Goal: Transaction & Acquisition: Download file/media

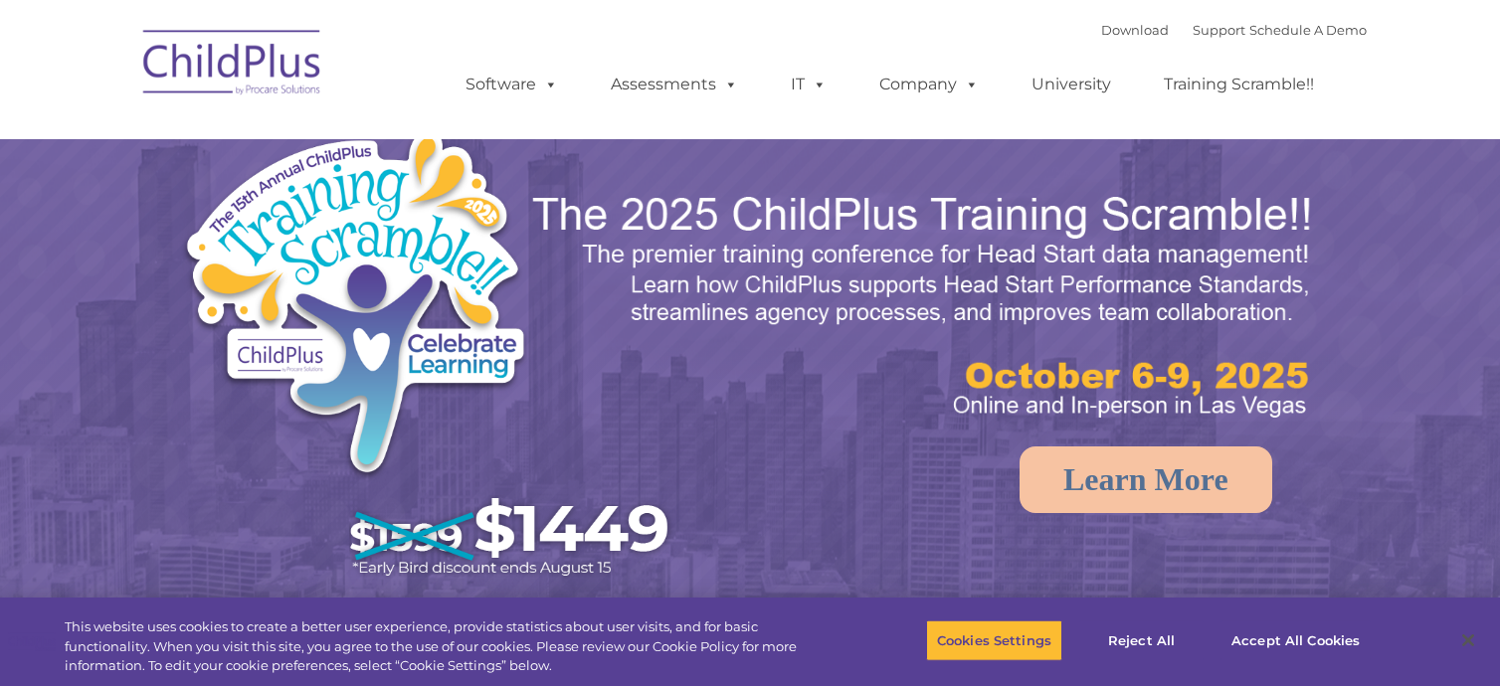
select select "MEDIUM"
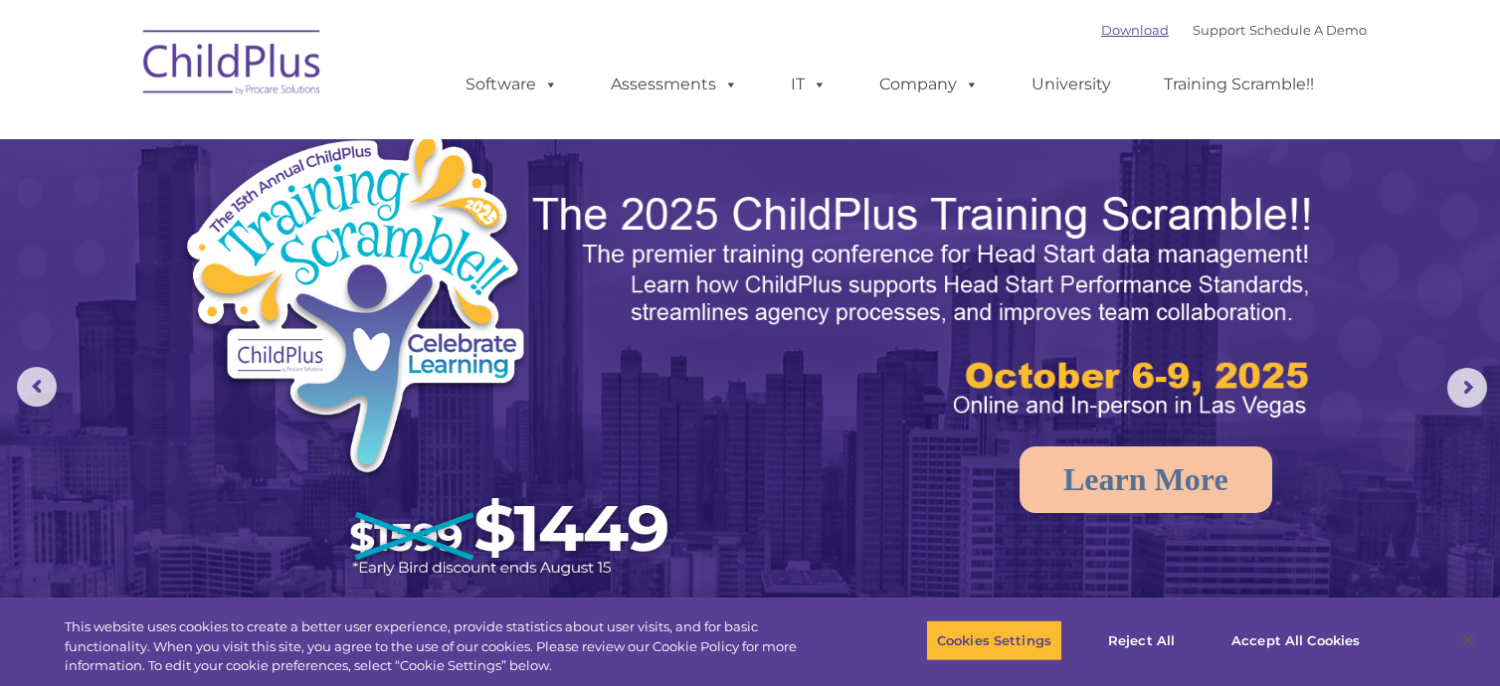
click at [1101, 35] on link "Download" at bounding box center [1135, 30] width 68 height 16
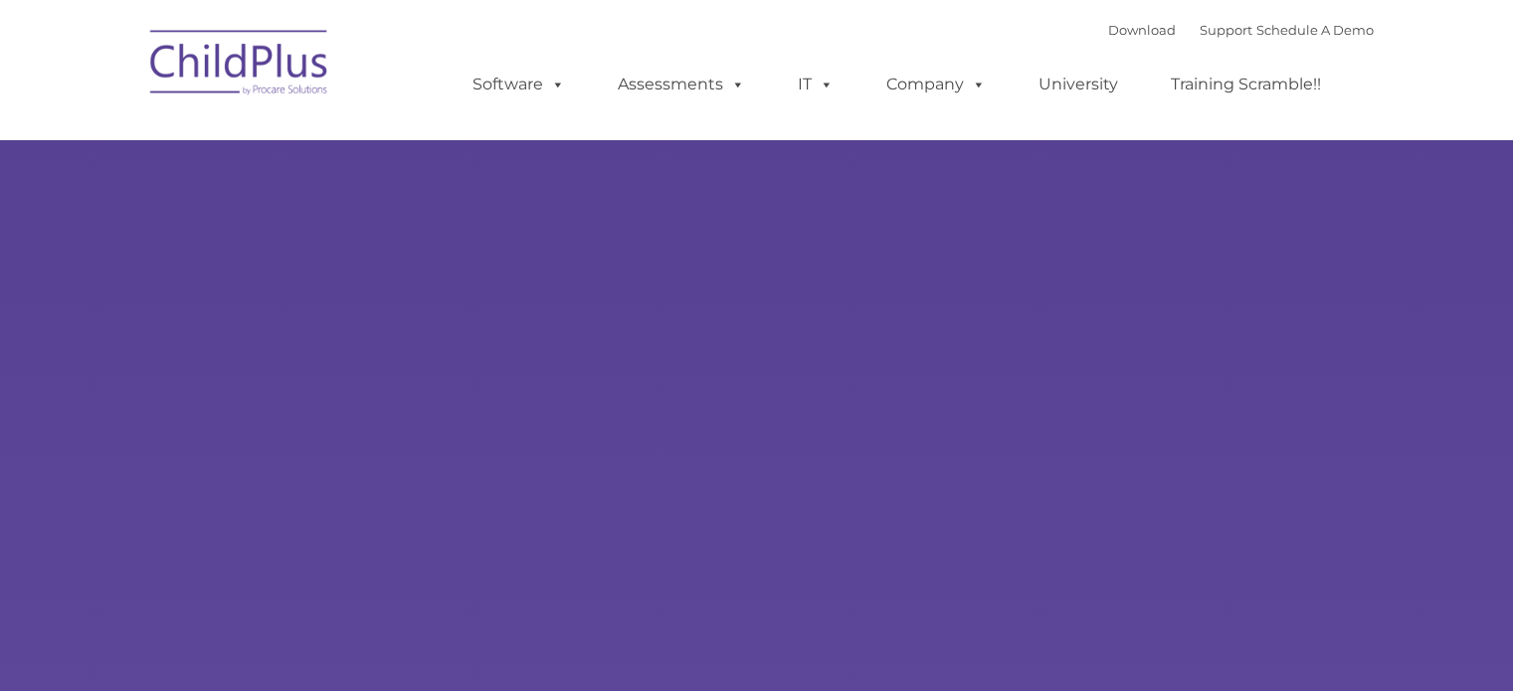
type input ""
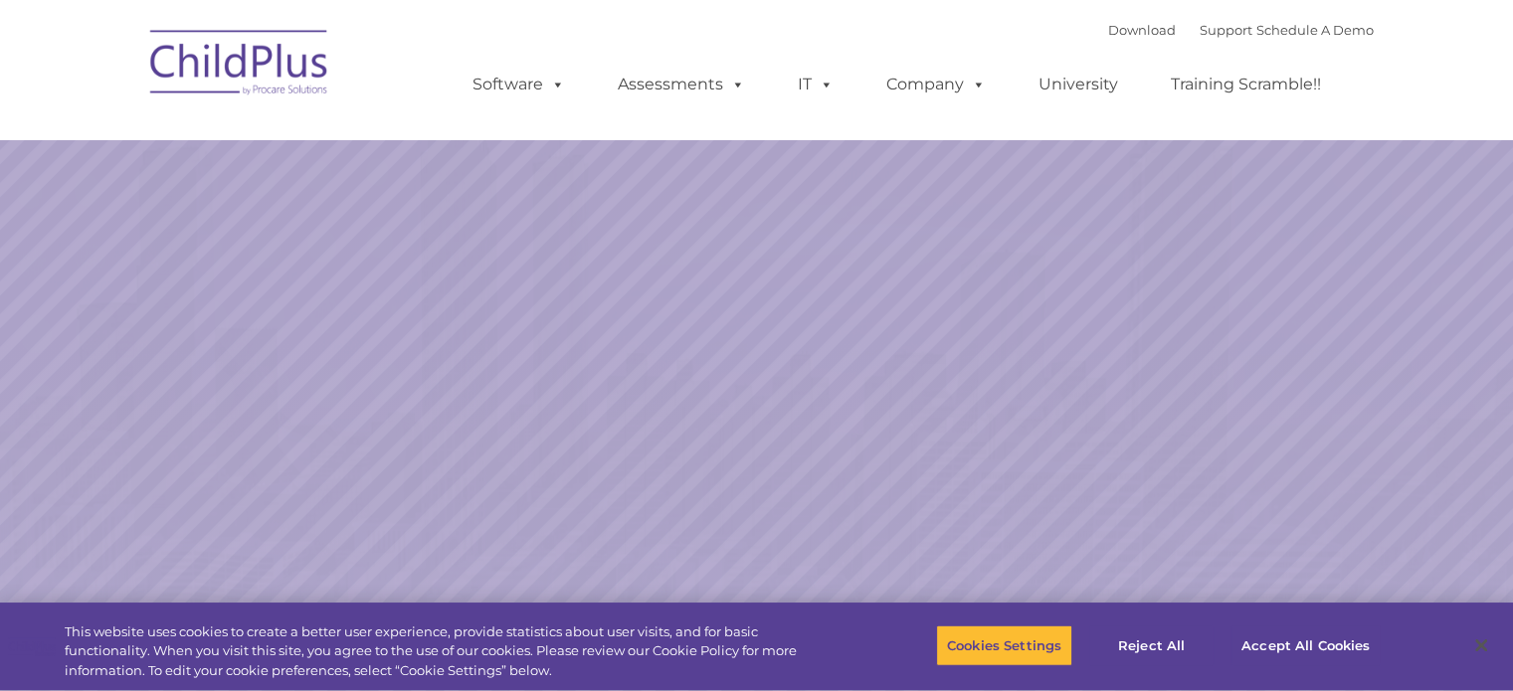
select select "MEDIUM"
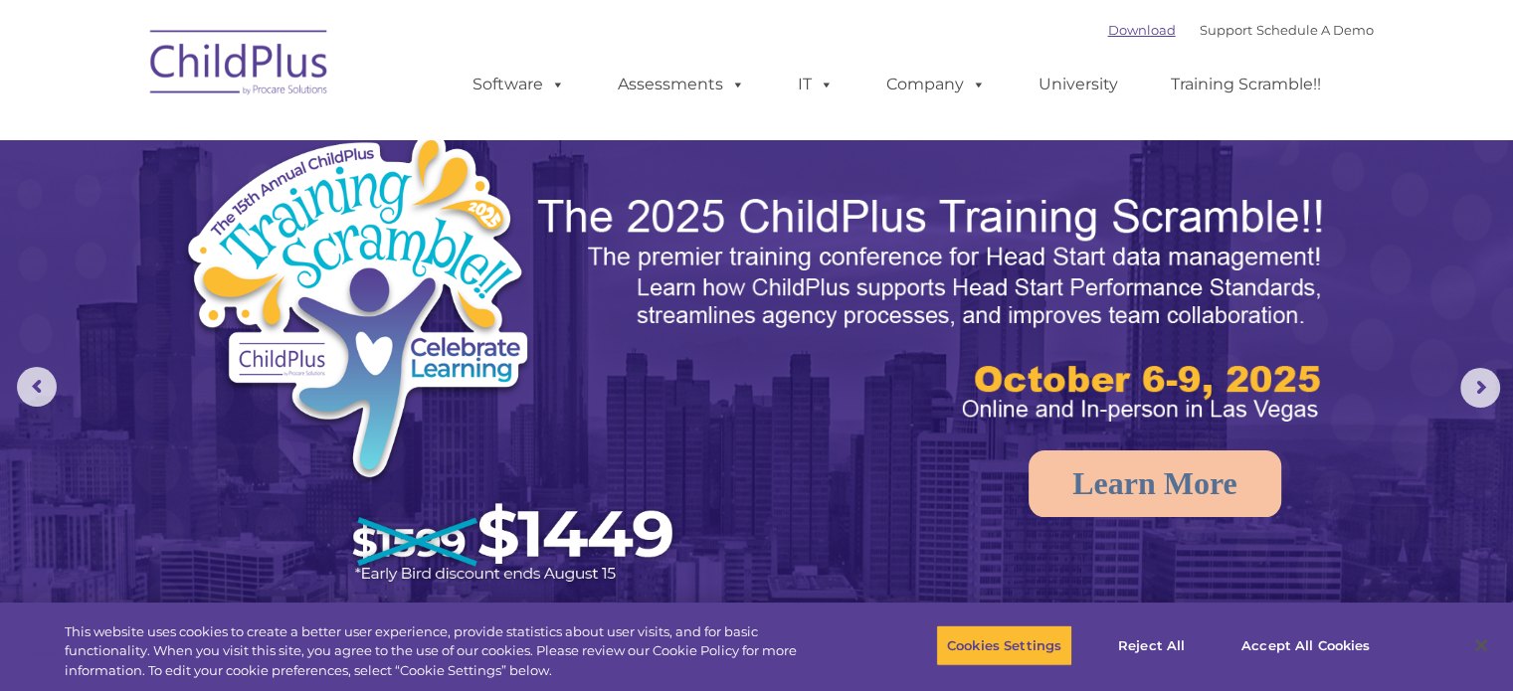
click at [1138, 31] on link "Download" at bounding box center [1142, 30] width 68 height 16
